Goal: Information Seeking & Learning: Learn about a topic

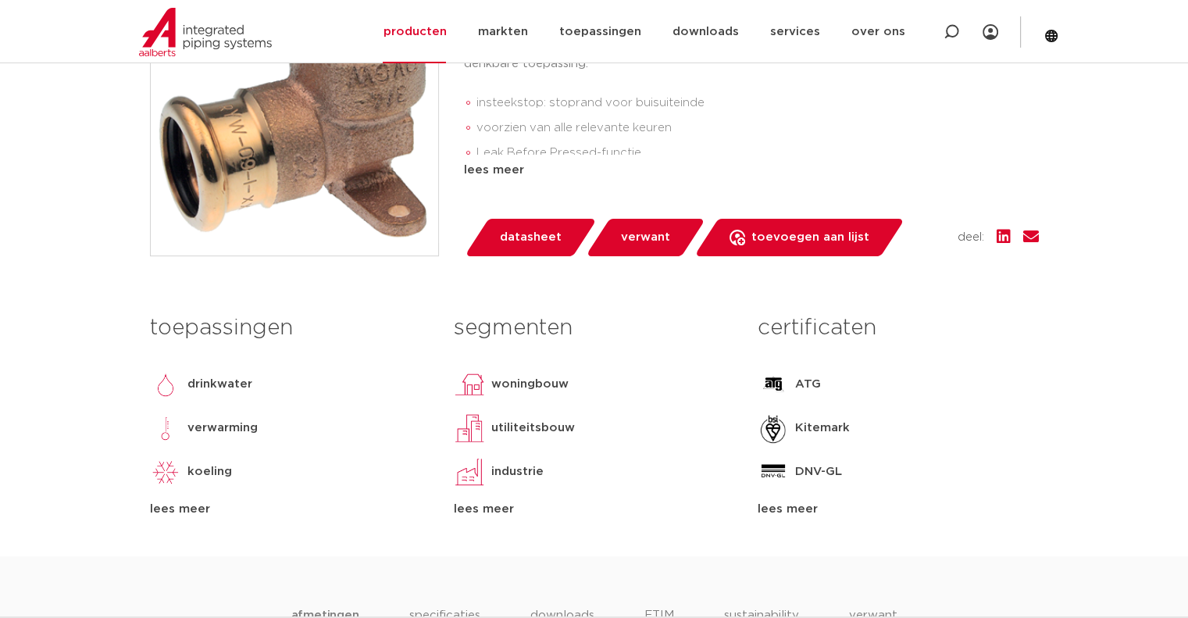
scroll to position [156, 0]
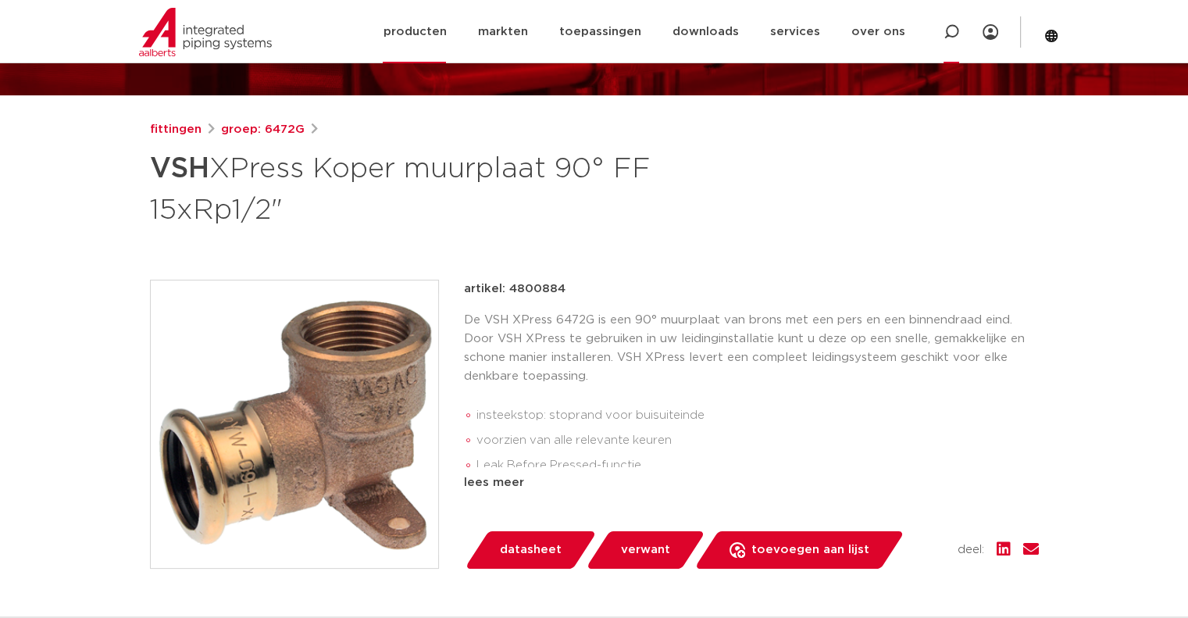
click at [953, 34] on icon at bounding box center [952, 32] width 16 height 16
paste input "VSH XPress Koper parallel doorstroom muurplaat (2xPress x binnendraad)_7264"
type input "VSH XPress Koper parallel doorstroom muurplaat (2xPress x binnendraad)_7264"
click button "Zoeken" at bounding box center [0, 0] width 0 height 0
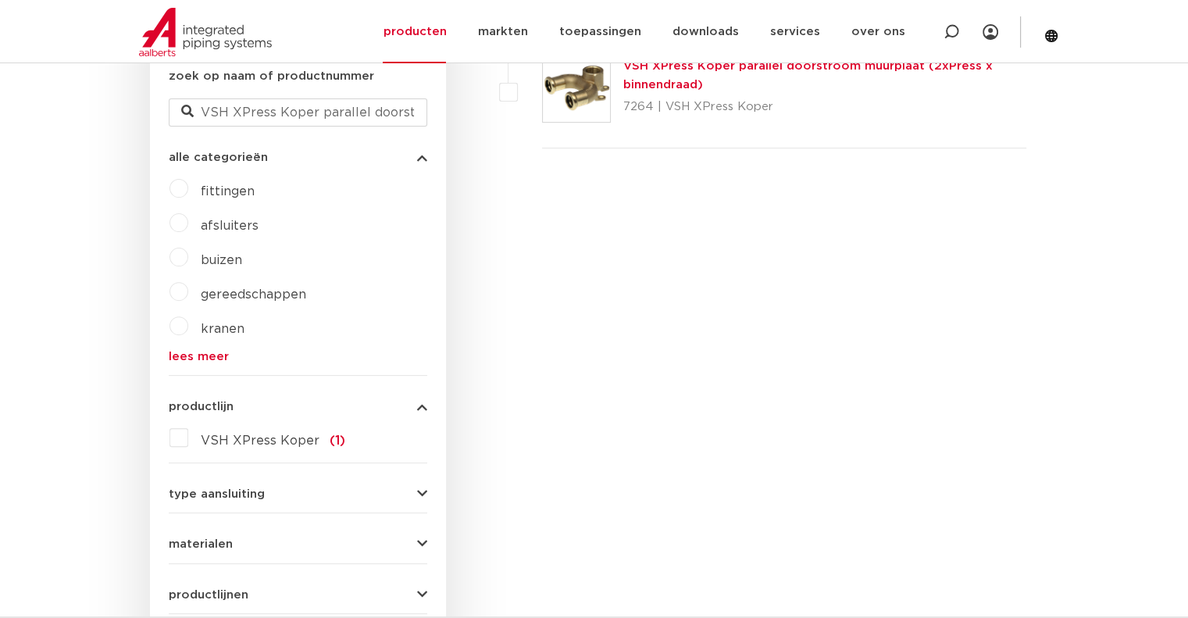
click at [668, 81] on link "VSH XPress Koper parallel doorstroom muurplaat (2xPress x binnendraad)" at bounding box center [808, 75] width 370 height 30
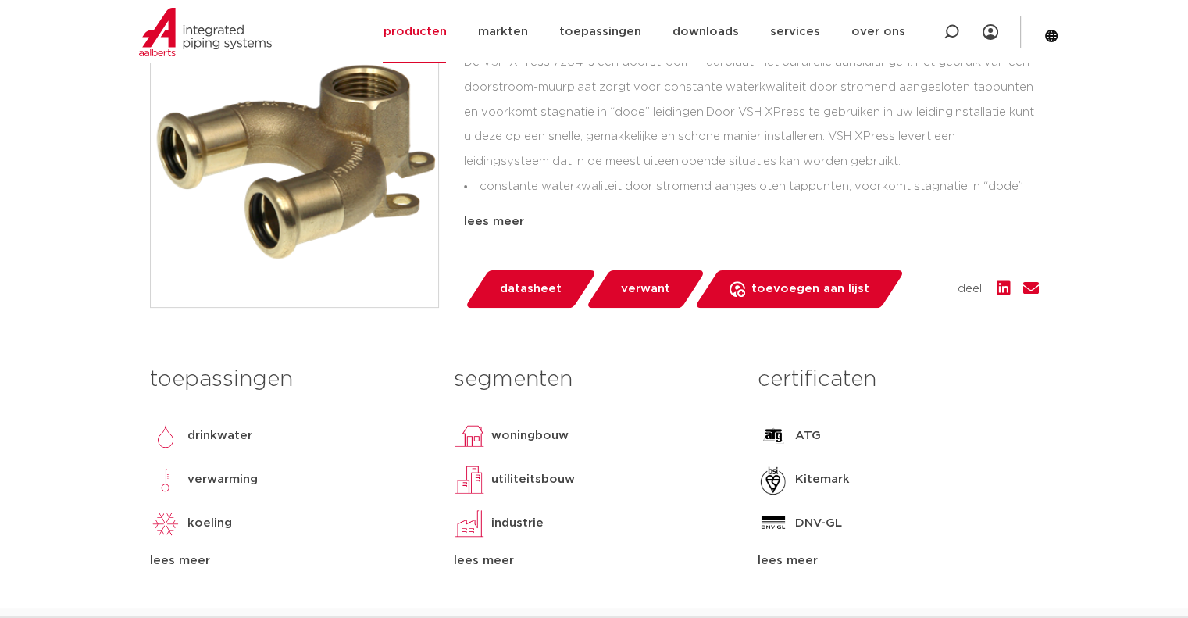
click at [630, 295] on span "verwant" at bounding box center [645, 289] width 49 height 25
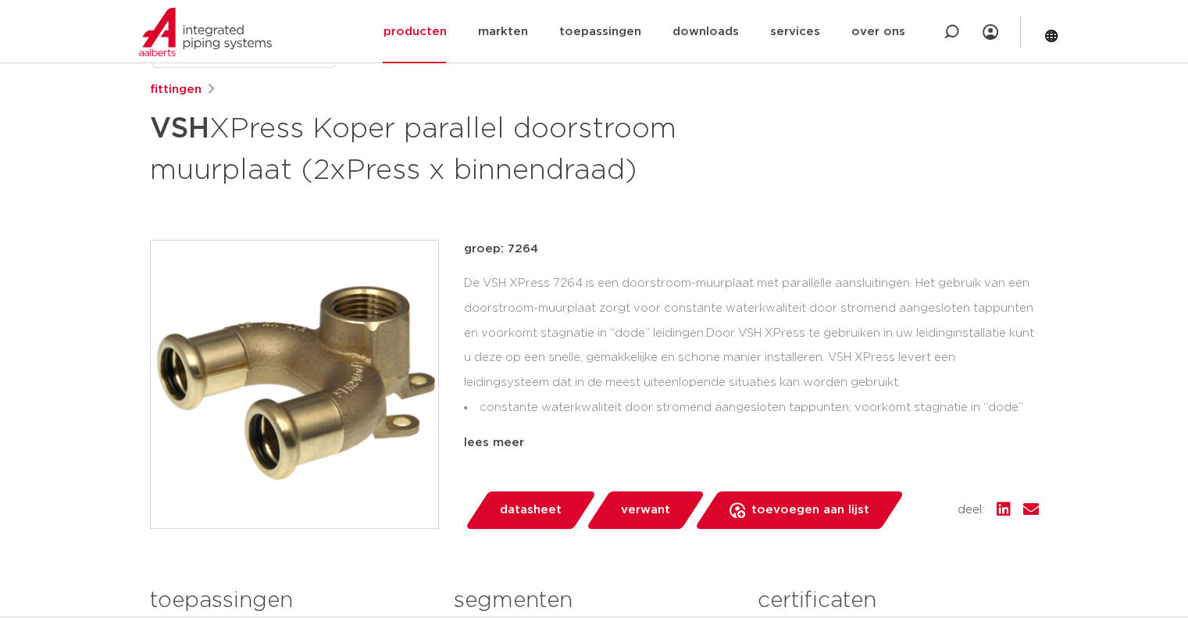
scroll to position [313, 0]
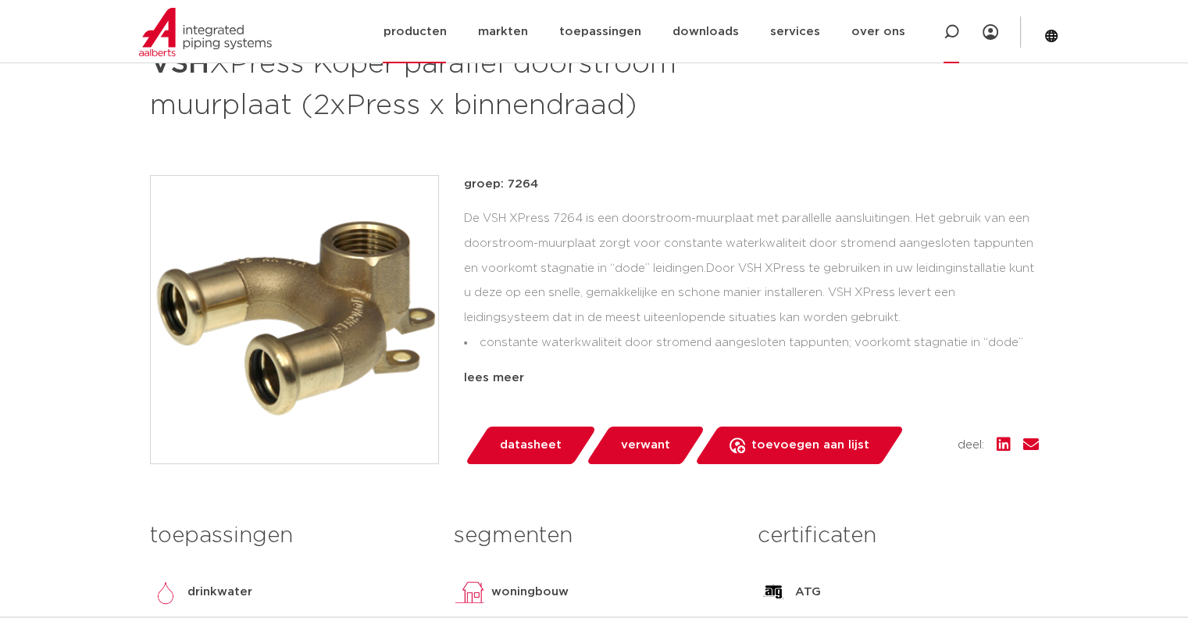
click at [948, 36] on icon at bounding box center [951, 32] width 19 height 19
type input "knie"
click button "Zoeken" at bounding box center [0, 0] width 0 height 0
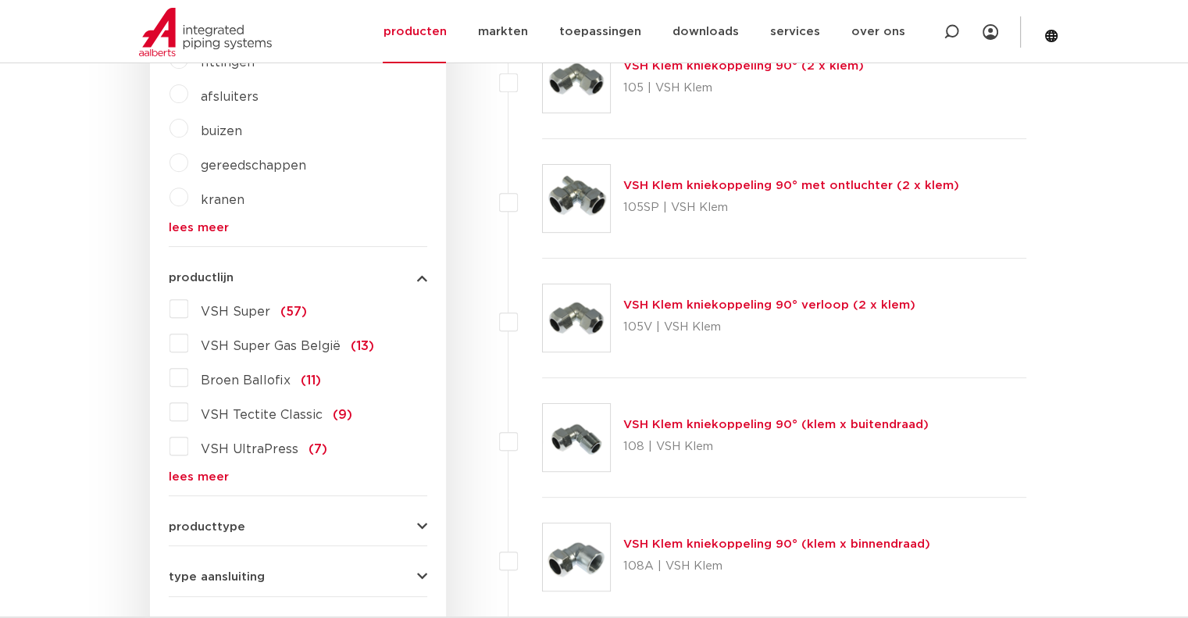
scroll to position [625, 0]
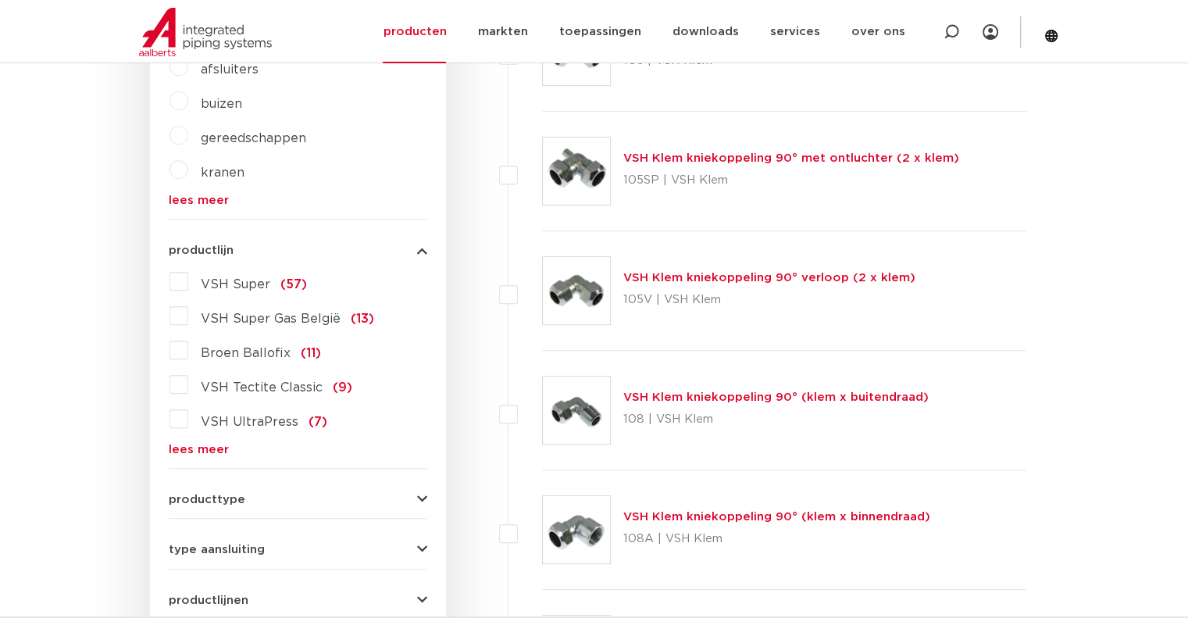
click at [188, 283] on label "VSH Super (57)" at bounding box center [247, 281] width 119 height 25
click at [0, 0] on input "VSH Super (57)" at bounding box center [0, 0] width 0 height 0
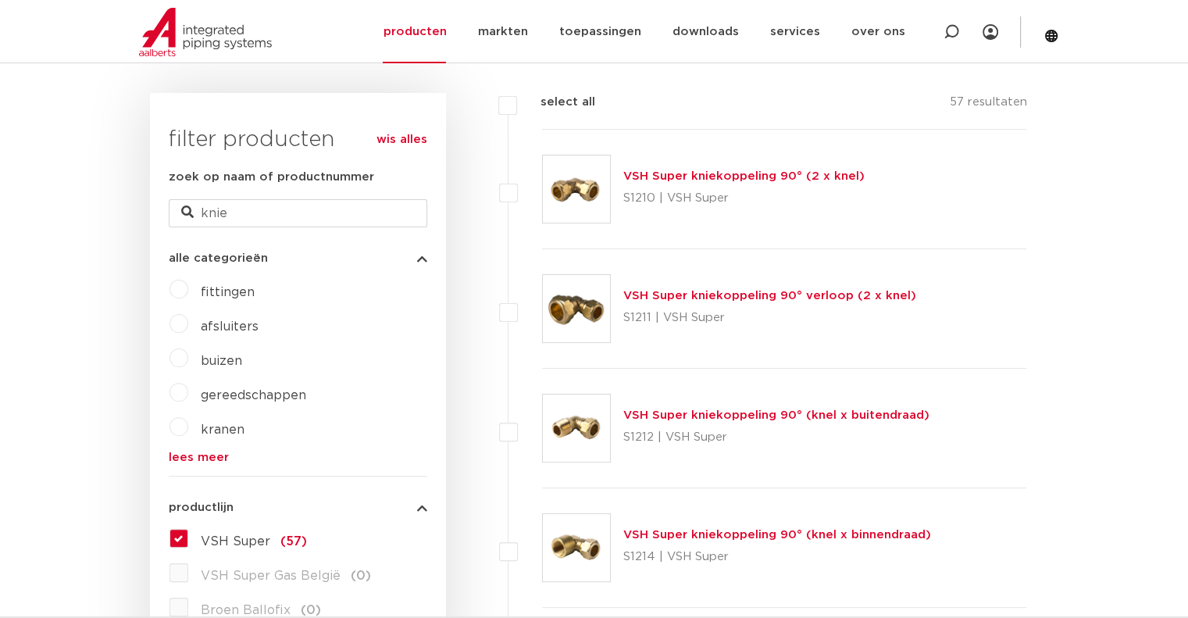
scroll to position [377, 0]
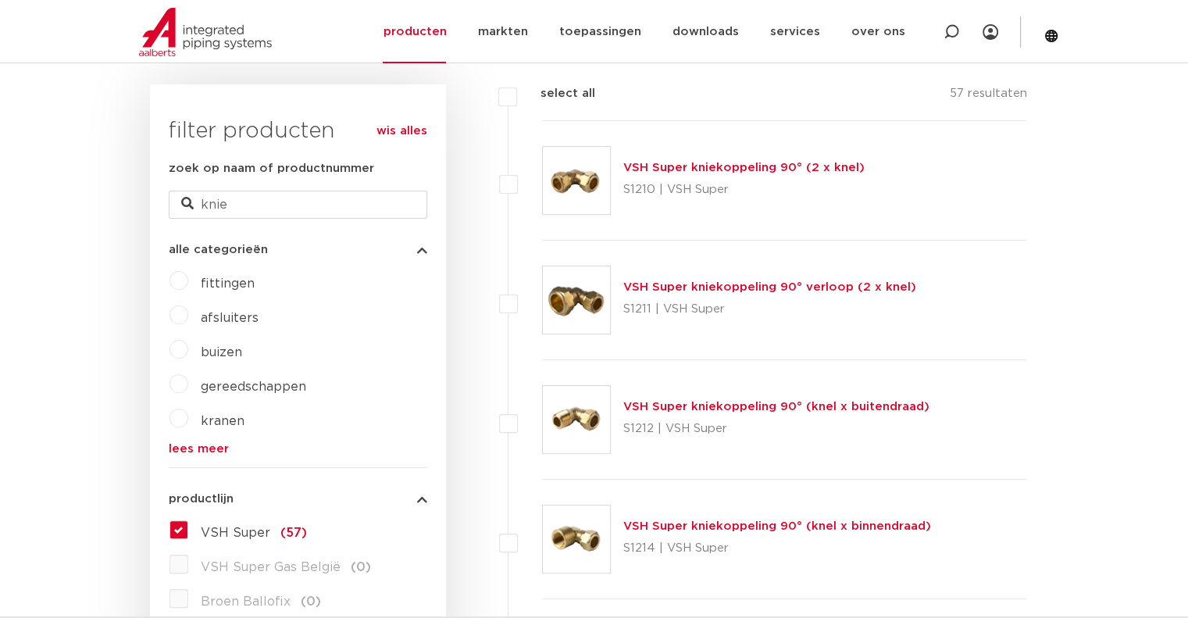
click at [789, 288] on link "VSH Super kniekoppeling 90° verloop (2 x knel)" at bounding box center [769, 287] width 293 height 12
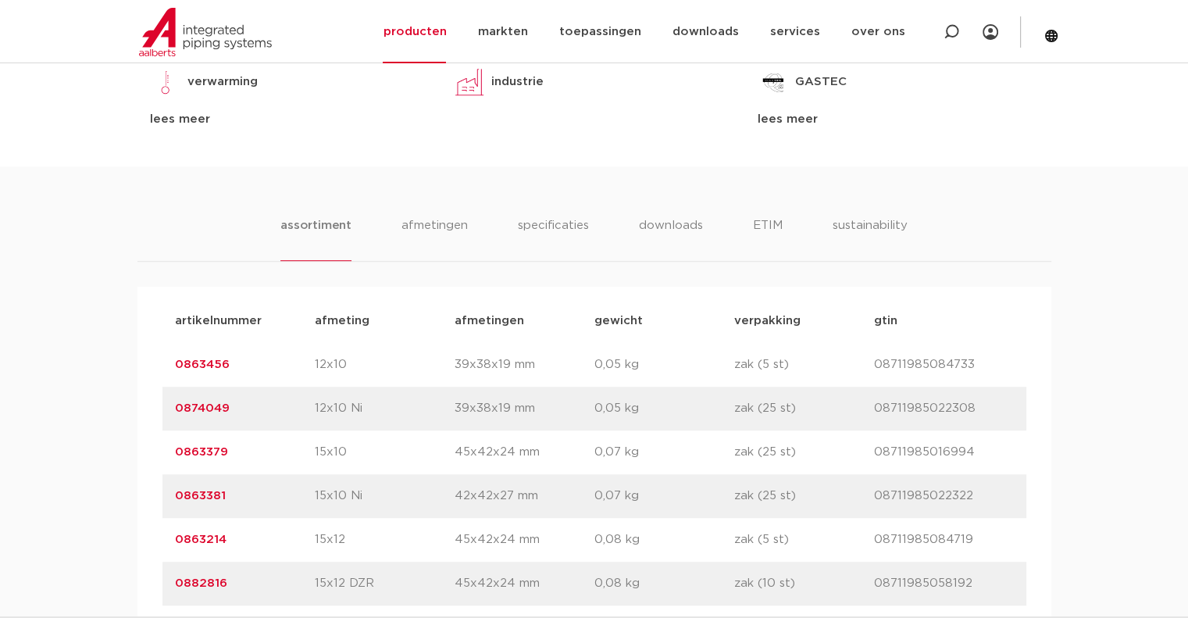
scroll to position [938, 0]
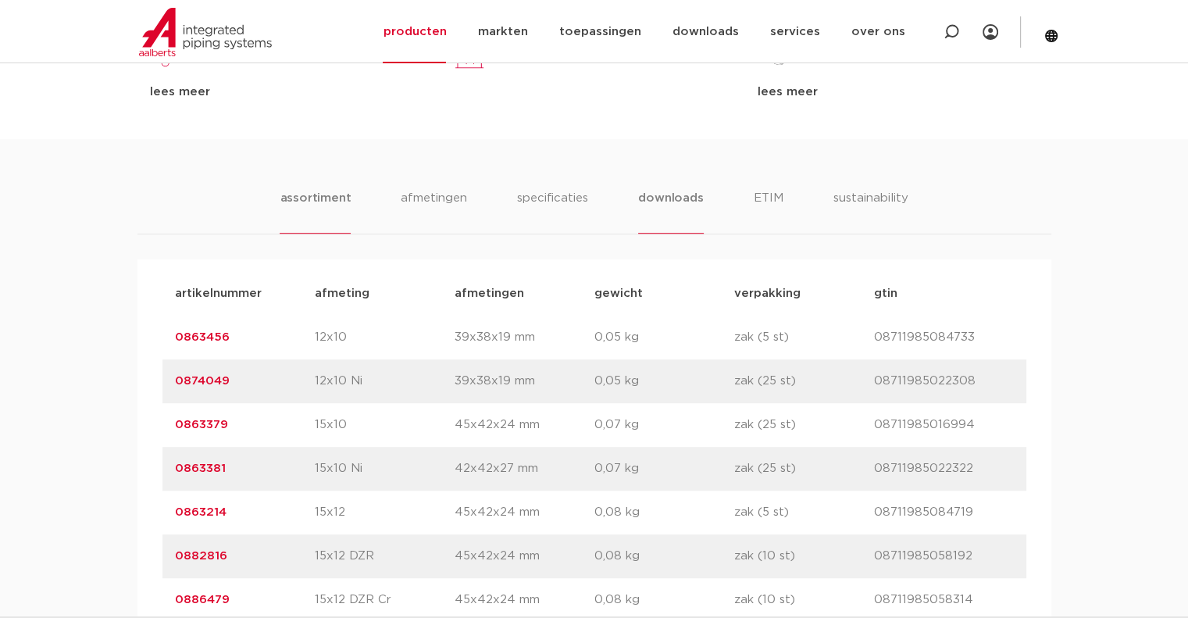
click at [683, 204] on li "downloads" at bounding box center [670, 211] width 65 height 45
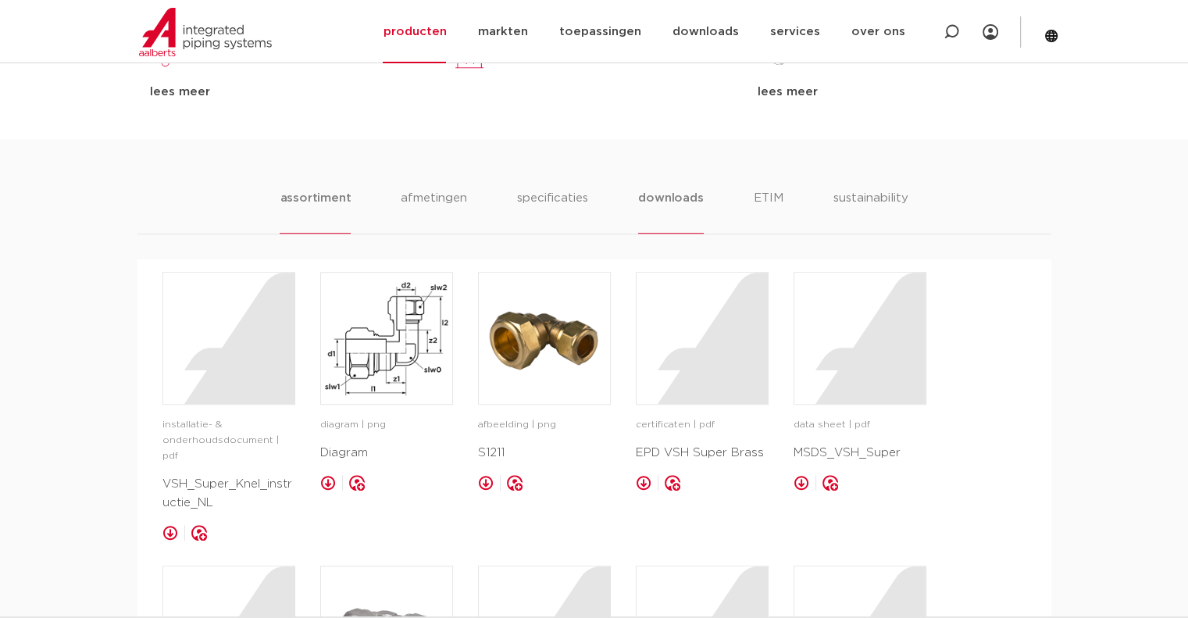
click at [334, 199] on li "assortiment" at bounding box center [315, 211] width 71 height 45
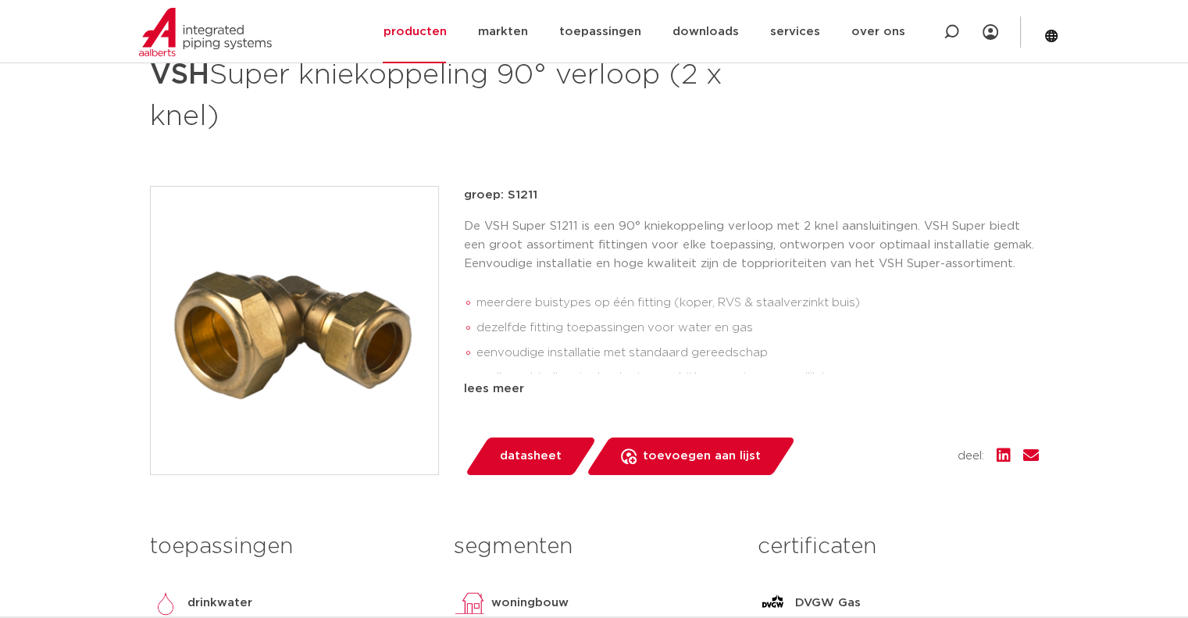
scroll to position [313, 0]
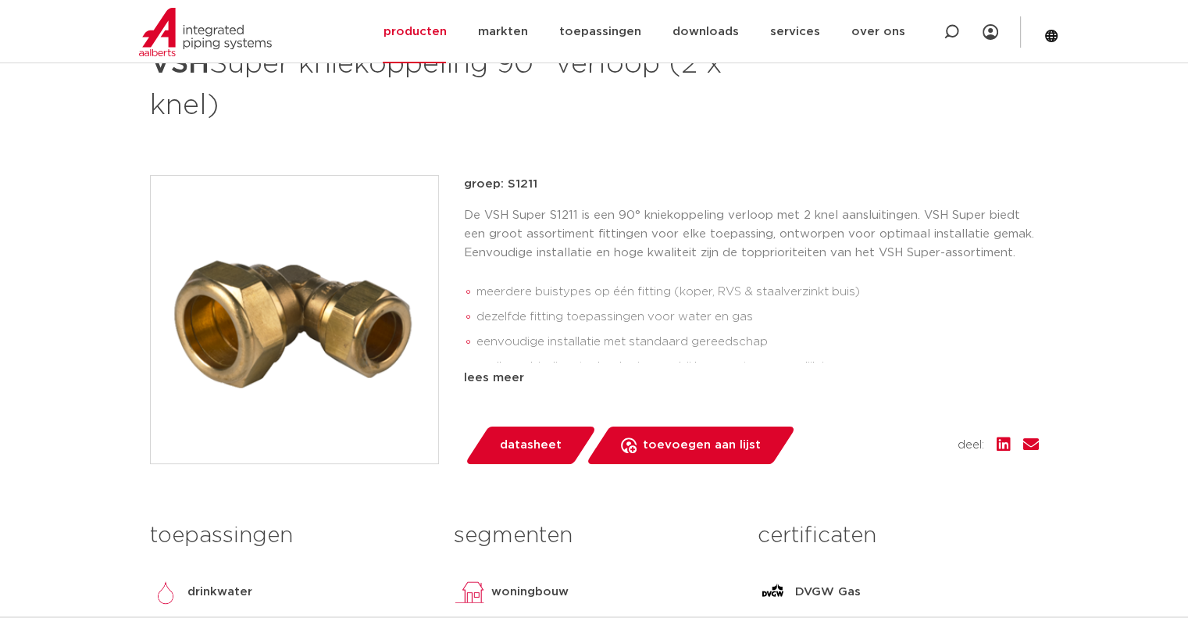
click at [717, 301] on li "meerdere buistypes op één fitting (koper, RVS & staalverzinkt buis)" at bounding box center [758, 292] width 563 height 25
click at [716, 296] on li "meerdere buistypes op één fitting (koper, RVS & staalverzinkt buis)" at bounding box center [758, 292] width 563 height 25
click at [716, 322] on li "dezelfde fitting toepassingen voor water en gas" at bounding box center [758, 317] width 563 height 25
click at [716, 315] on li "dezelfde fitting toepassingen voor water en gas" at bounding box center [758, 317] width 563 height 25
click at [717, 296] on li "meerdere buistypes op één fitting (koper, RVS & staalverzinkt buis)" at bounding box center [758, 292] width 563 height 25
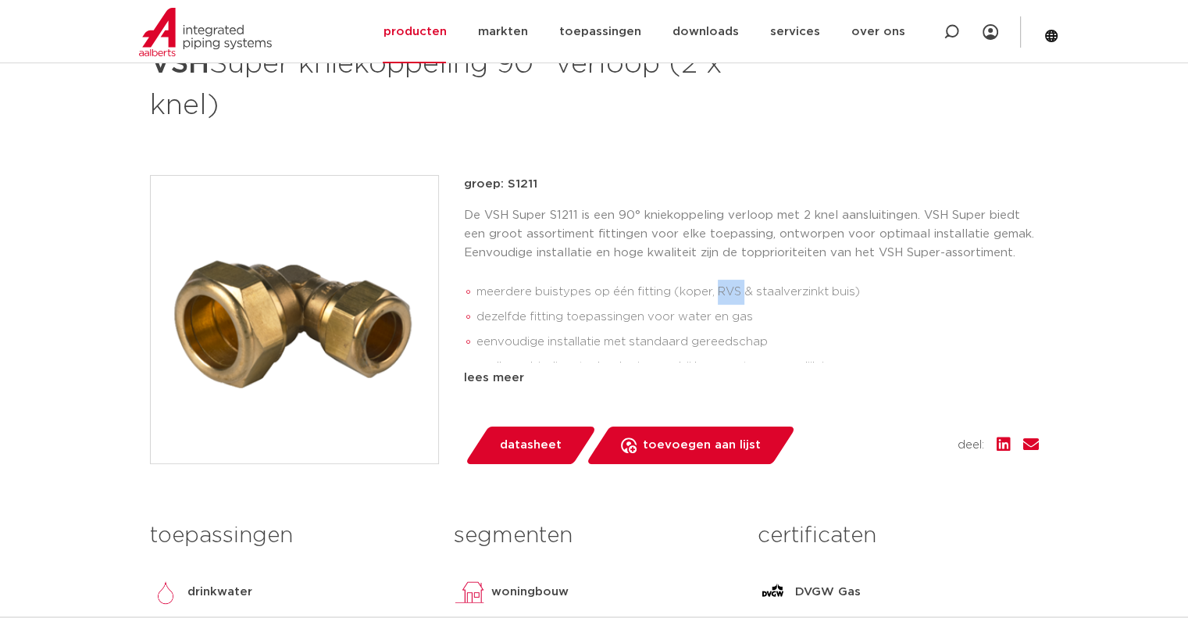
click at [717, 296] on li "meerdere buistypes op één fitting (koper, RVS & staalverzinkt buis)" at bounding box center [758, 292] width 563 height 25
click at [727, 246] on p "De VSH Super S1211 is een 90° kniekoppeling verloop met 2 knel aansluitingen. V…" at bounding box center [751, 234] width 575 height 56
